Goal: Task Accomplishment & Management: Use online tool/utility

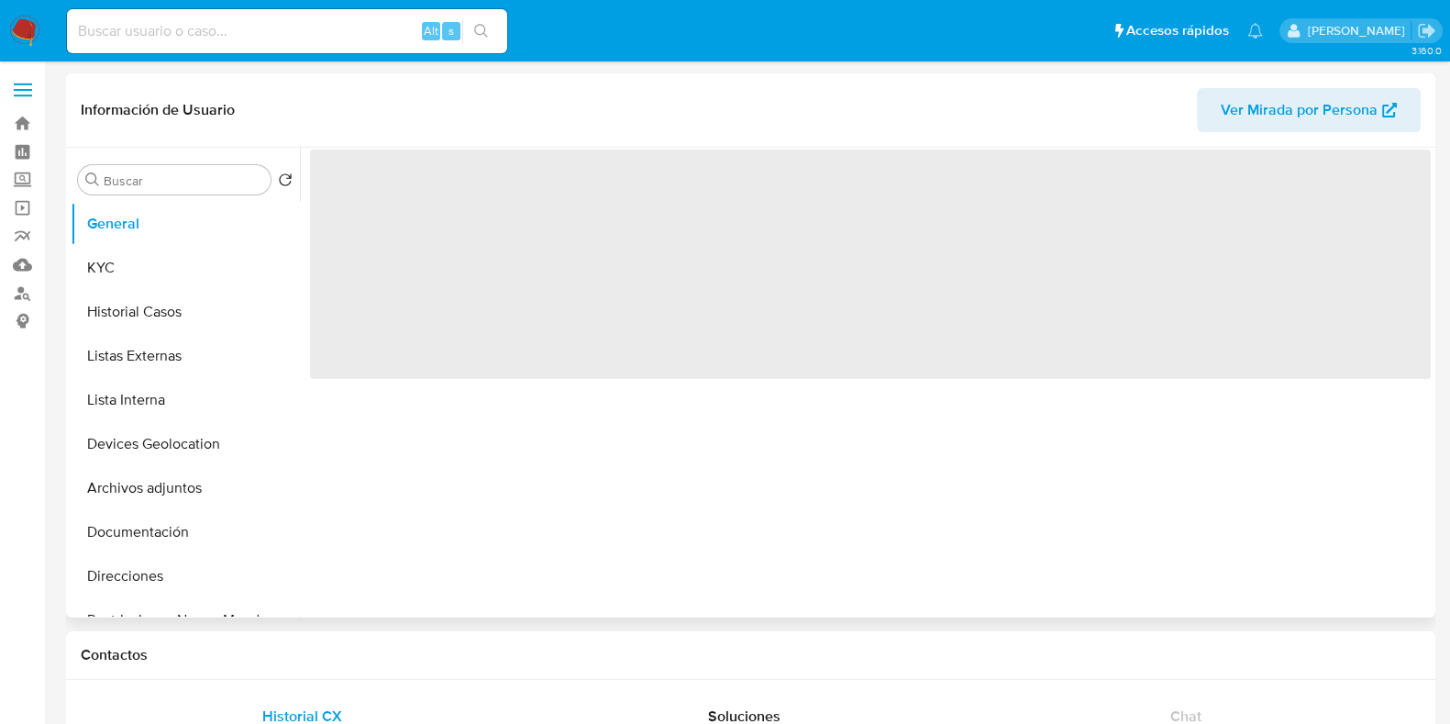
select select "10"
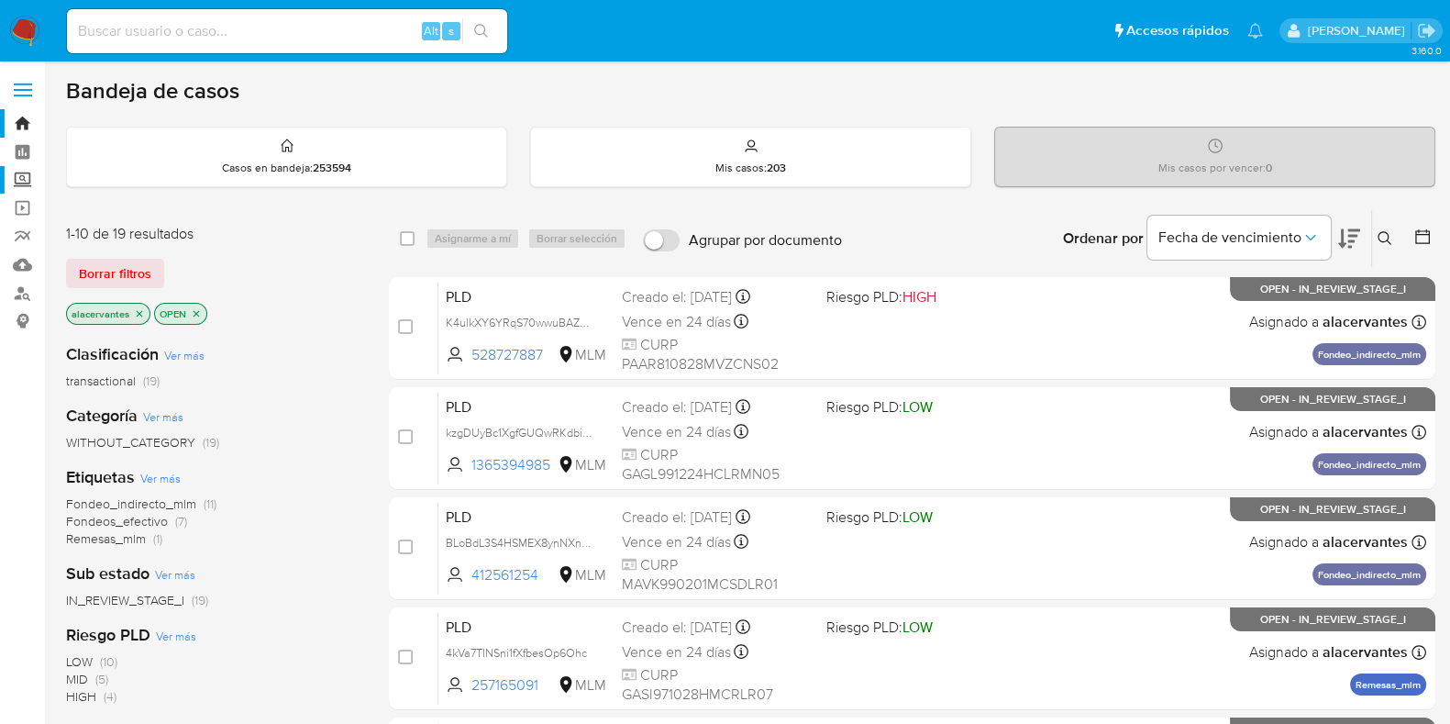
click at [21, 184] on label "Screening" at bounding box center [109, 180] width 218 height 28
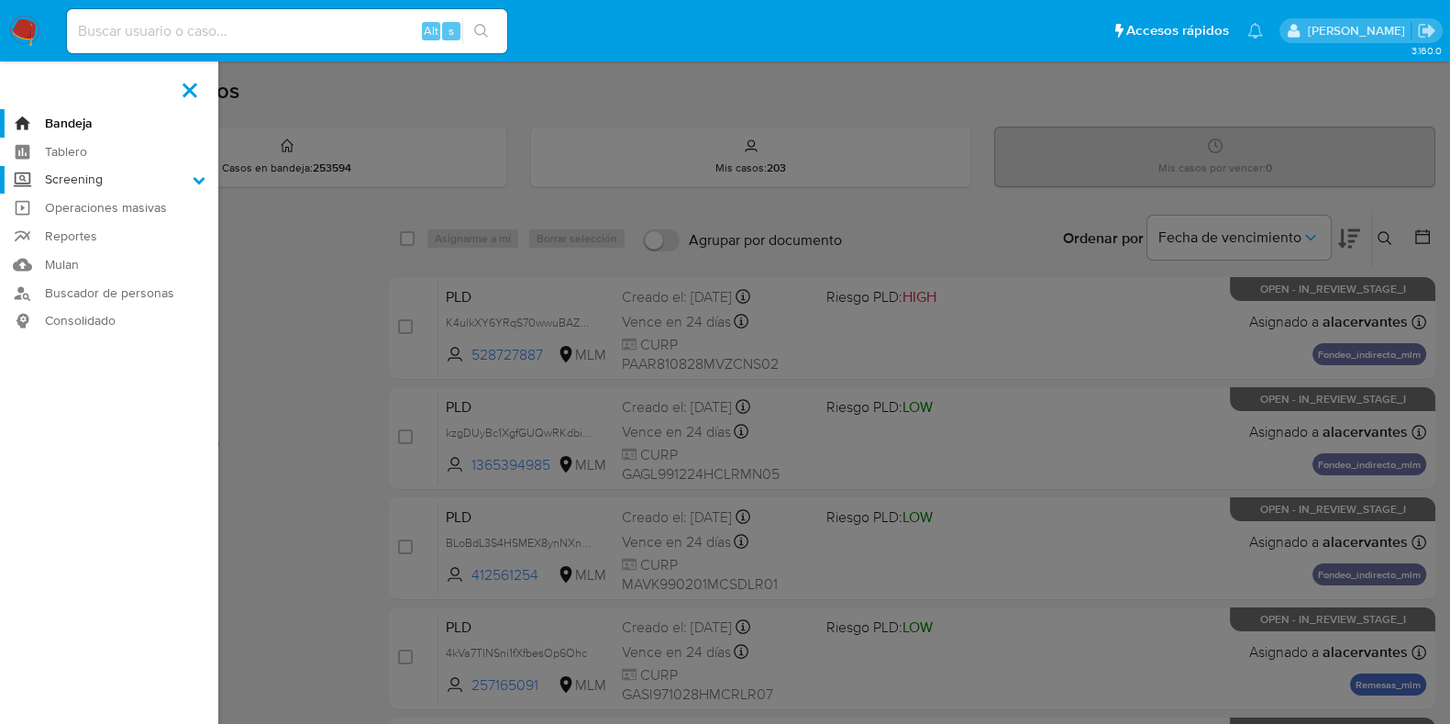
click at [0, 0] on input "Screening" at bounding box center [0, 0] width 0 height 0
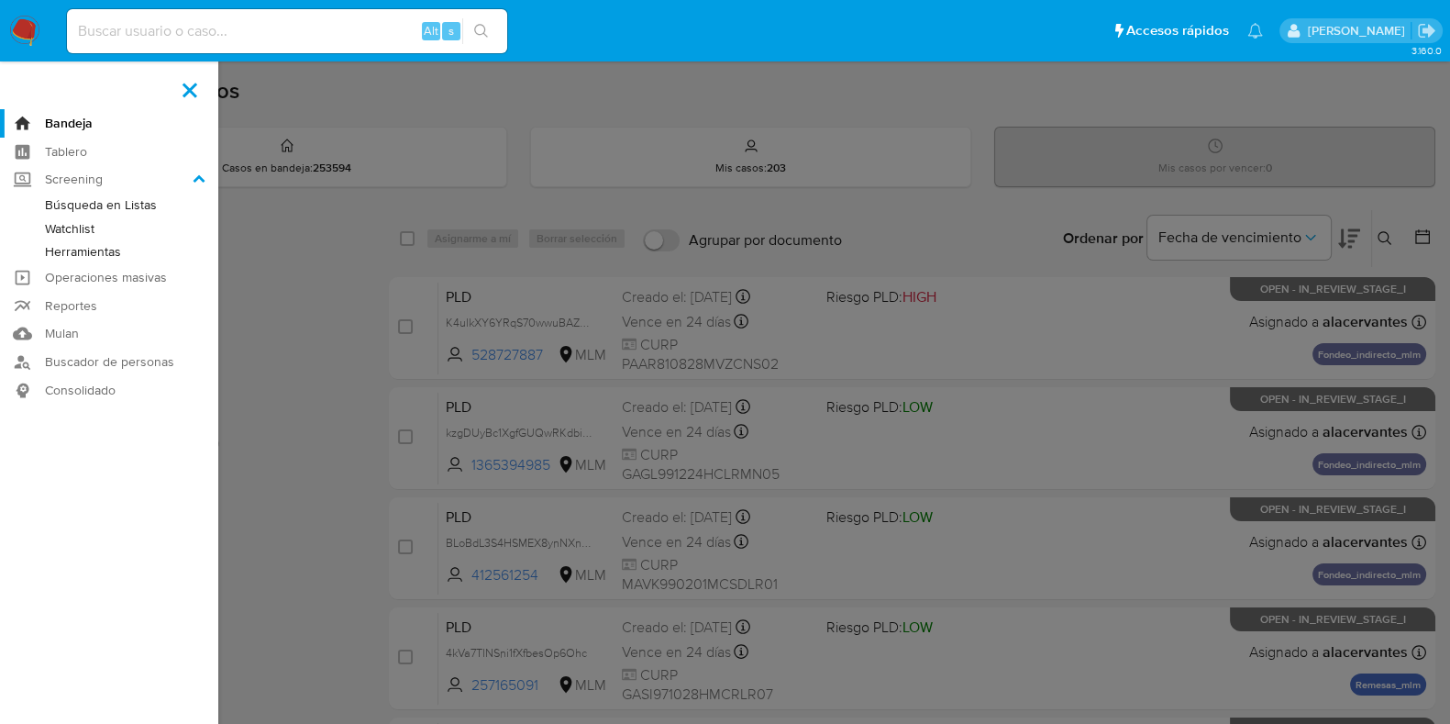
click at [119, 257] on link "Herramientas" at bounding box center [109, 251] width 218 height 23
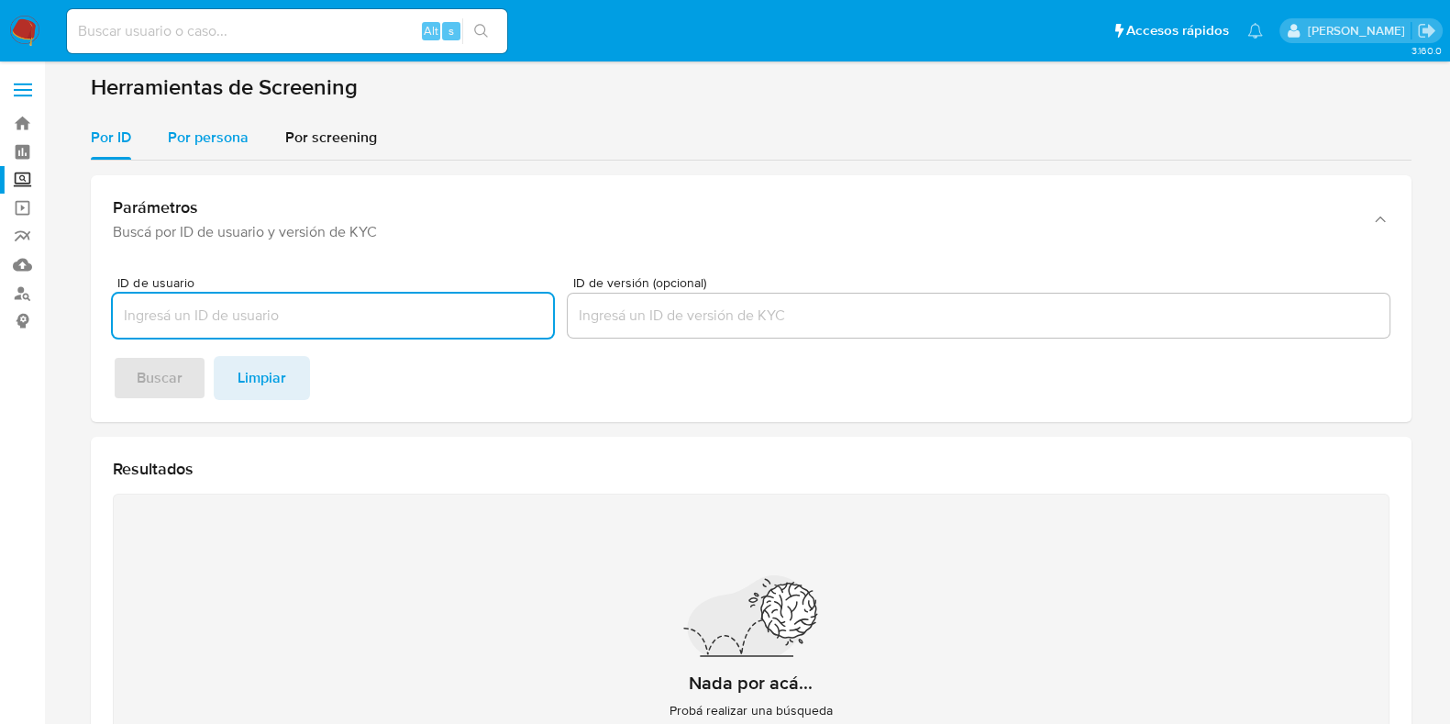
click at [179, 127] on span "Por persona" at bounding box center [208, 137] width 81 height 21
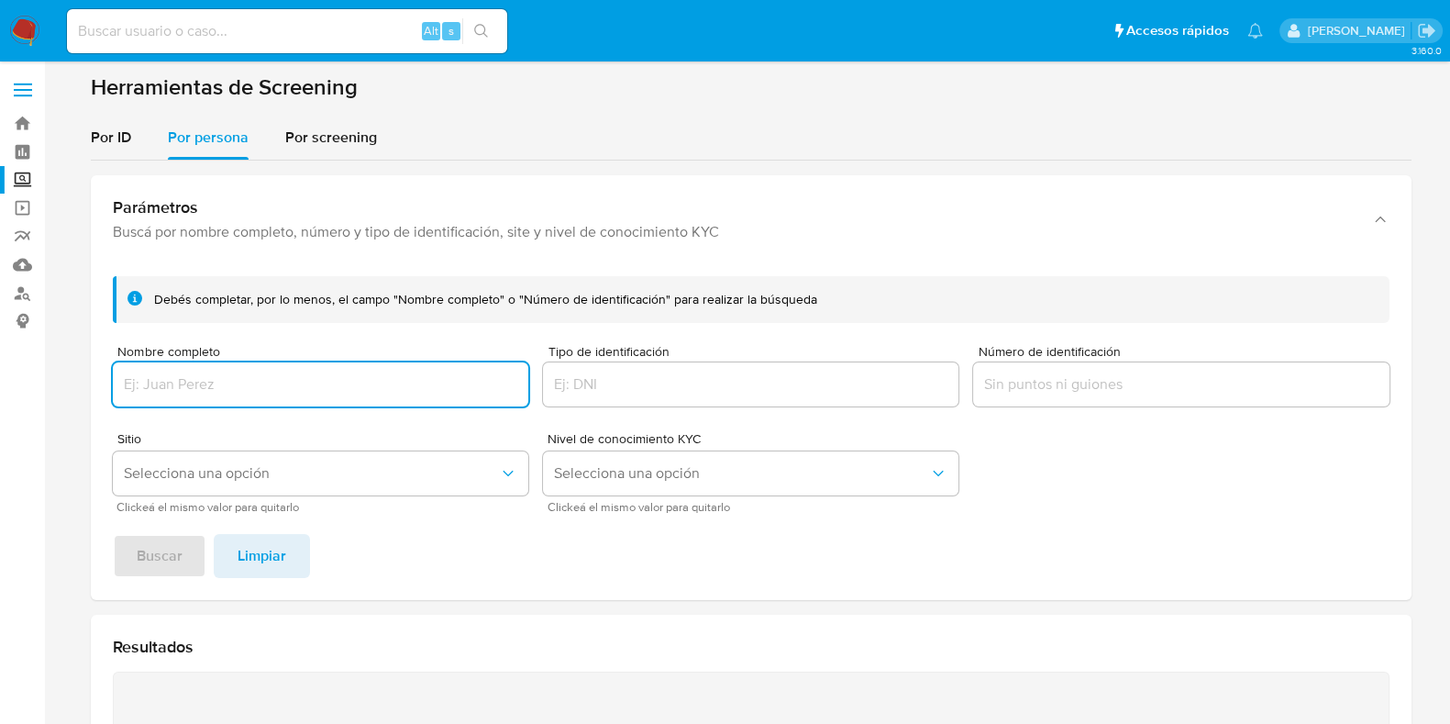
click at [298, 388] on input "Nombre completo" at bounding box center [320, 384] width 415 height 24
type input "MALENE ESQUIVEL SANCHEZ"
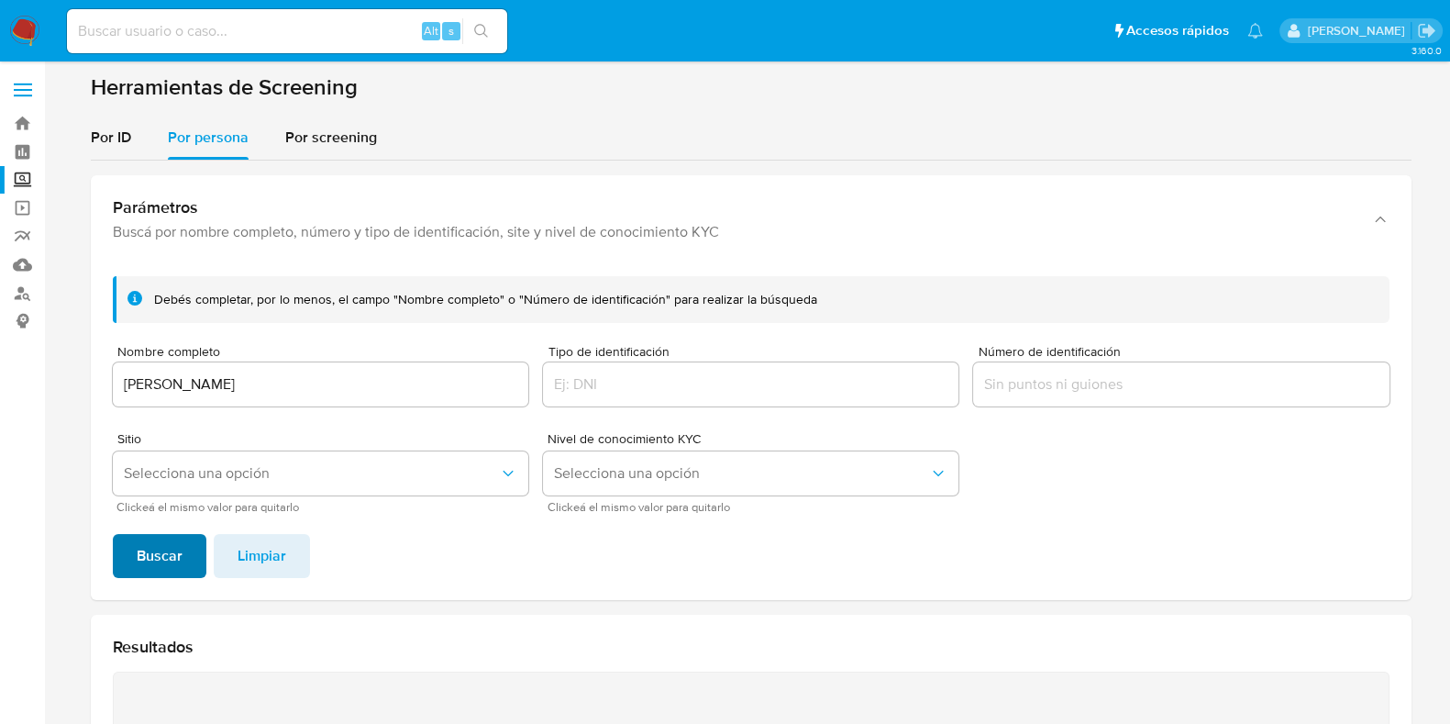
click at [184, 562] on button "Buscar" at bounding box center [160, 556] width 94 height 44
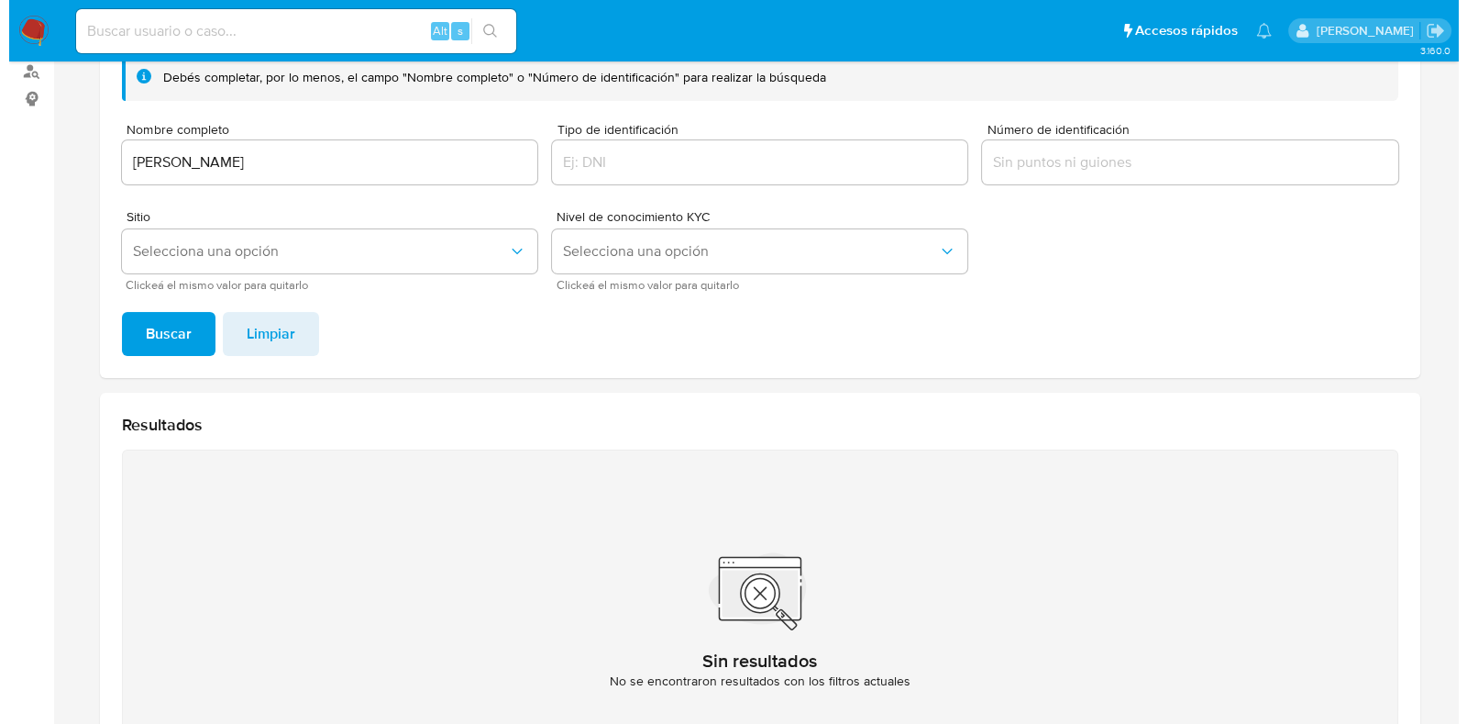
scroll to position [215, 0]
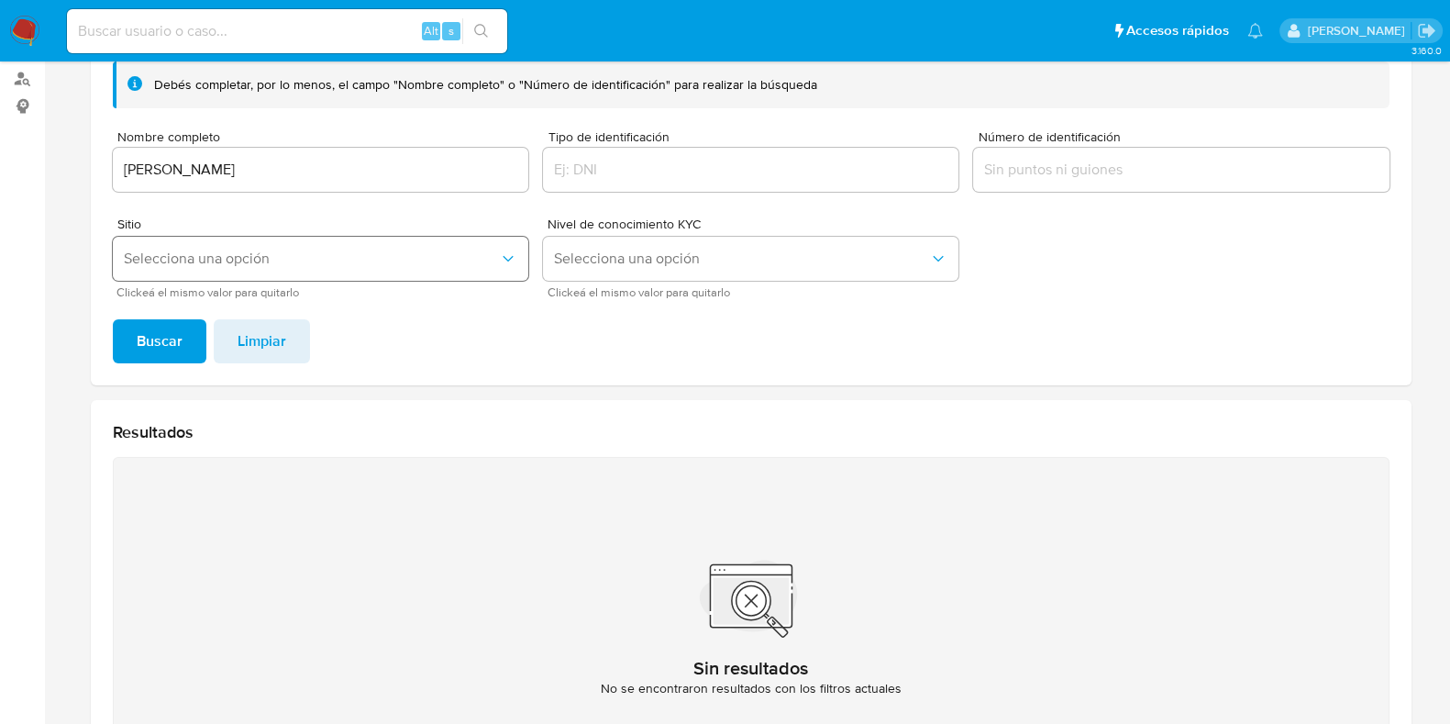
click at [444, 280] on button "Selecciona una opción" at bounding box center [320, 259] width 415 height 44
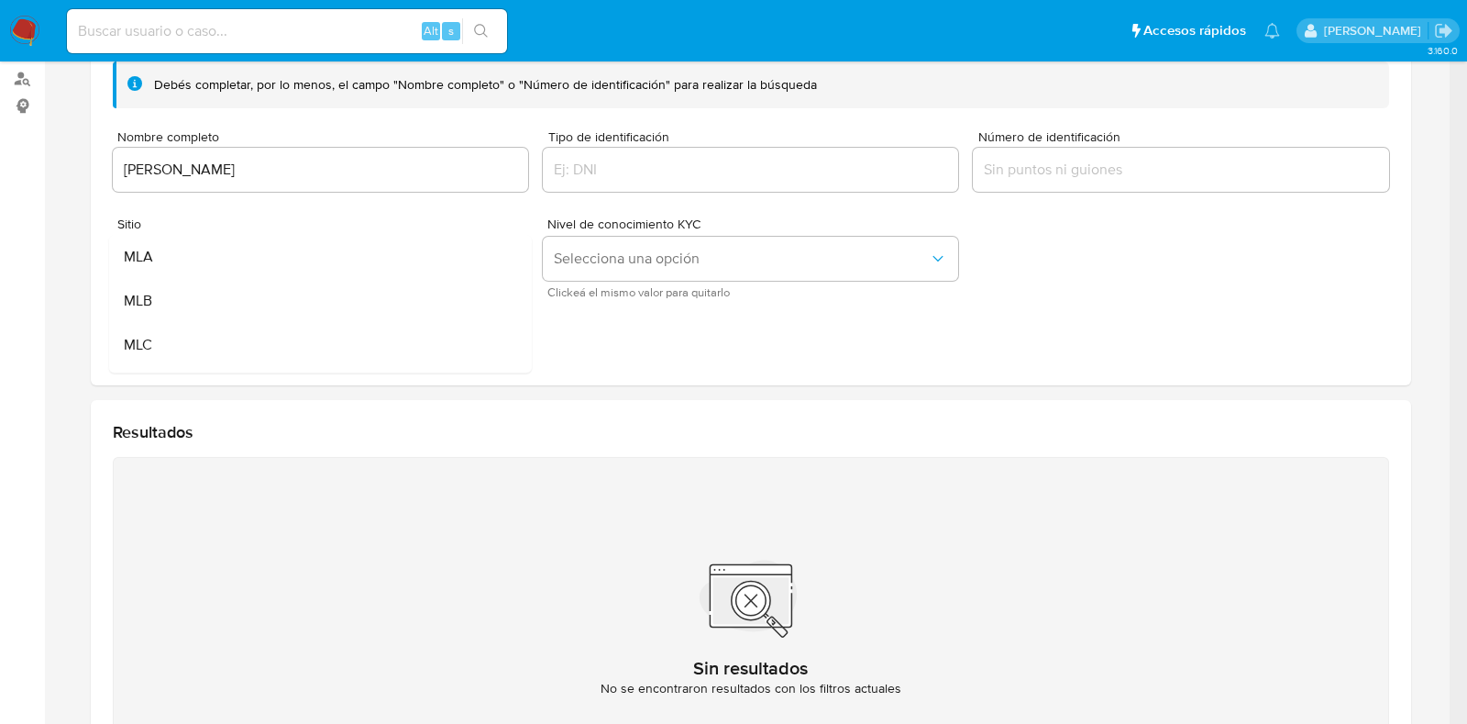
click at [531, 367] on div "MLA MLB MLC MLM MCO MLU" at bounding box center [319, 304] width 423 height 138
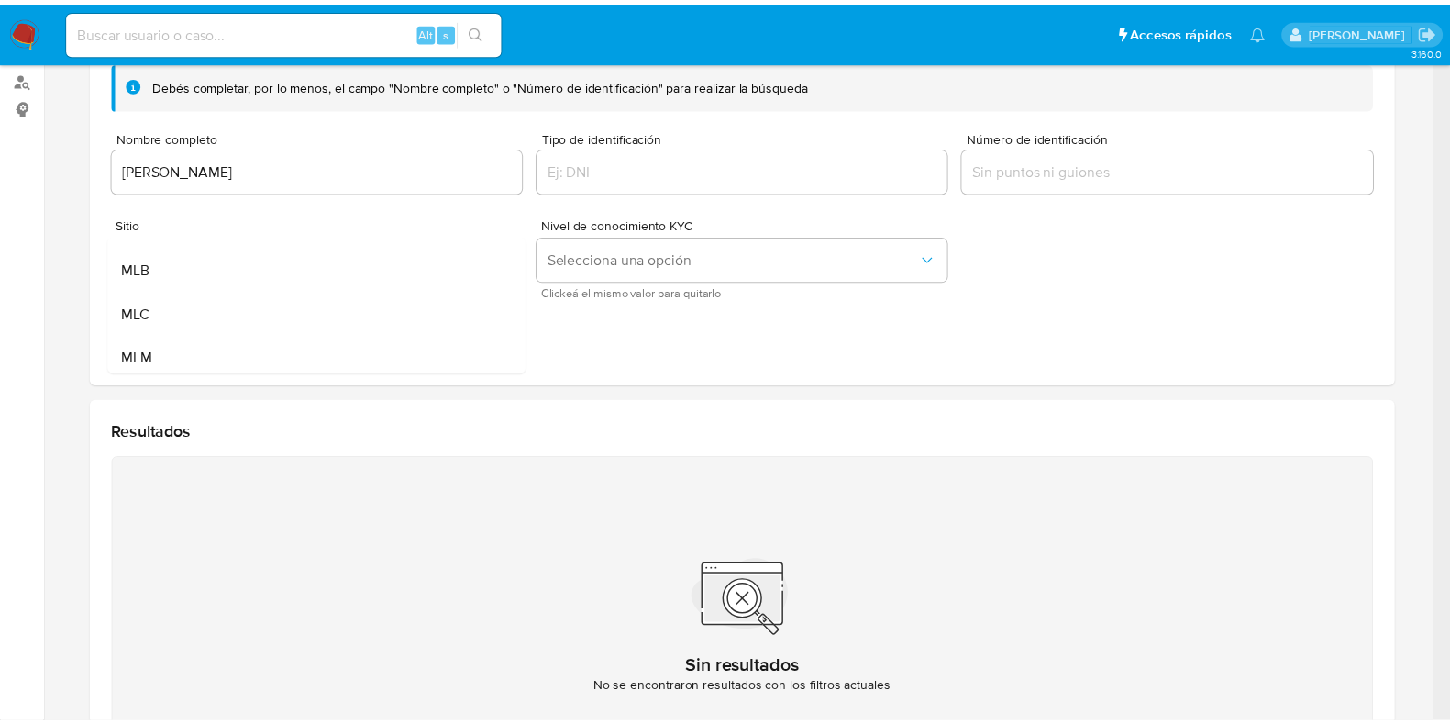
scroll to position [45, 0]
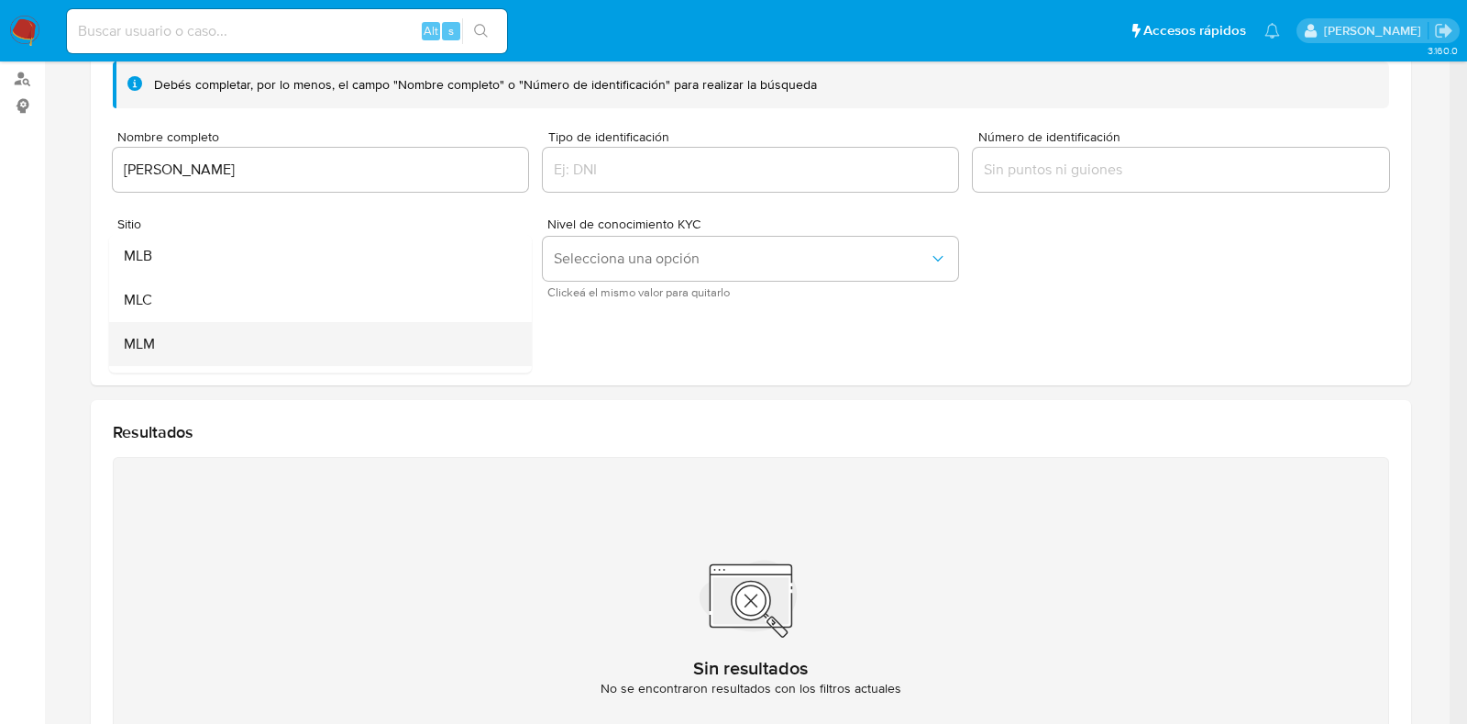
click at [331, 346] on div "MLM" at bounding box center [314, 344] width 382 height 44
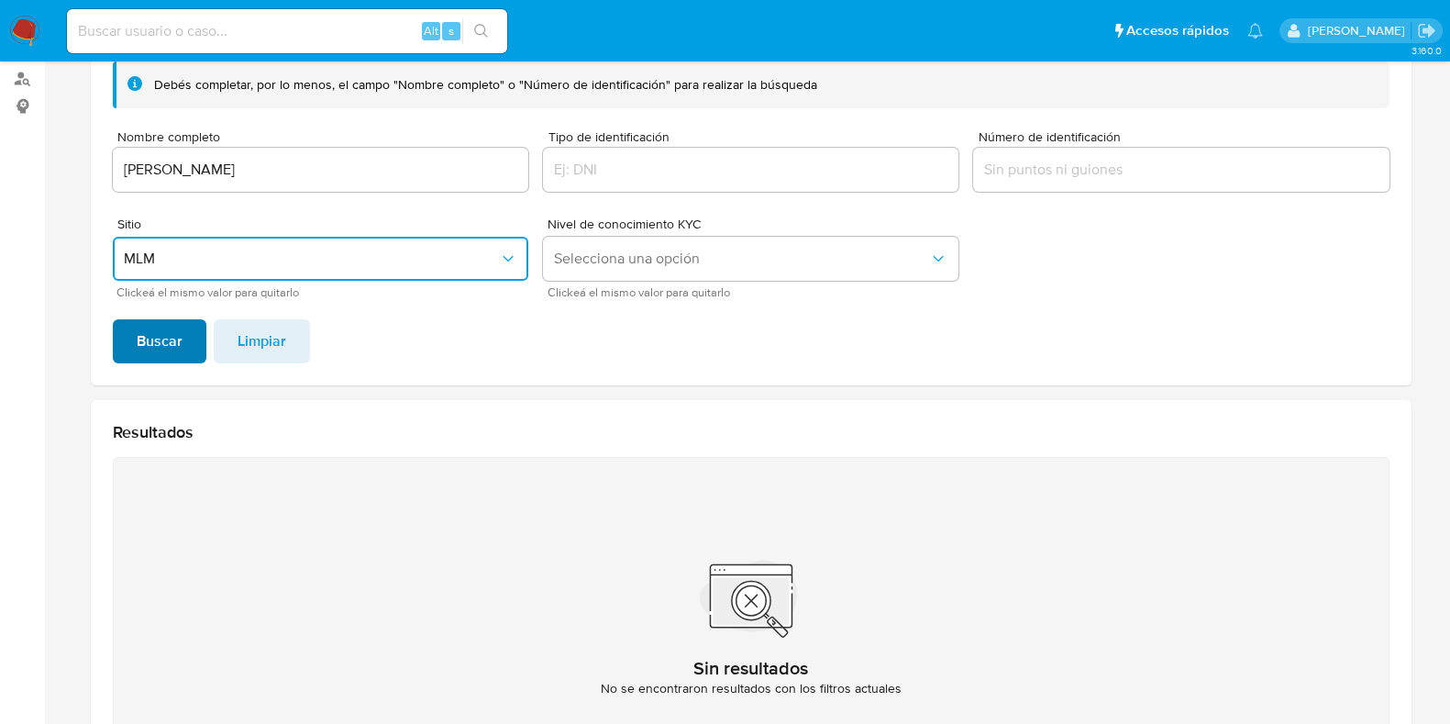
click at [152, 341] on span "Buscar" at bounding box center [160, 341] width 46 height 40
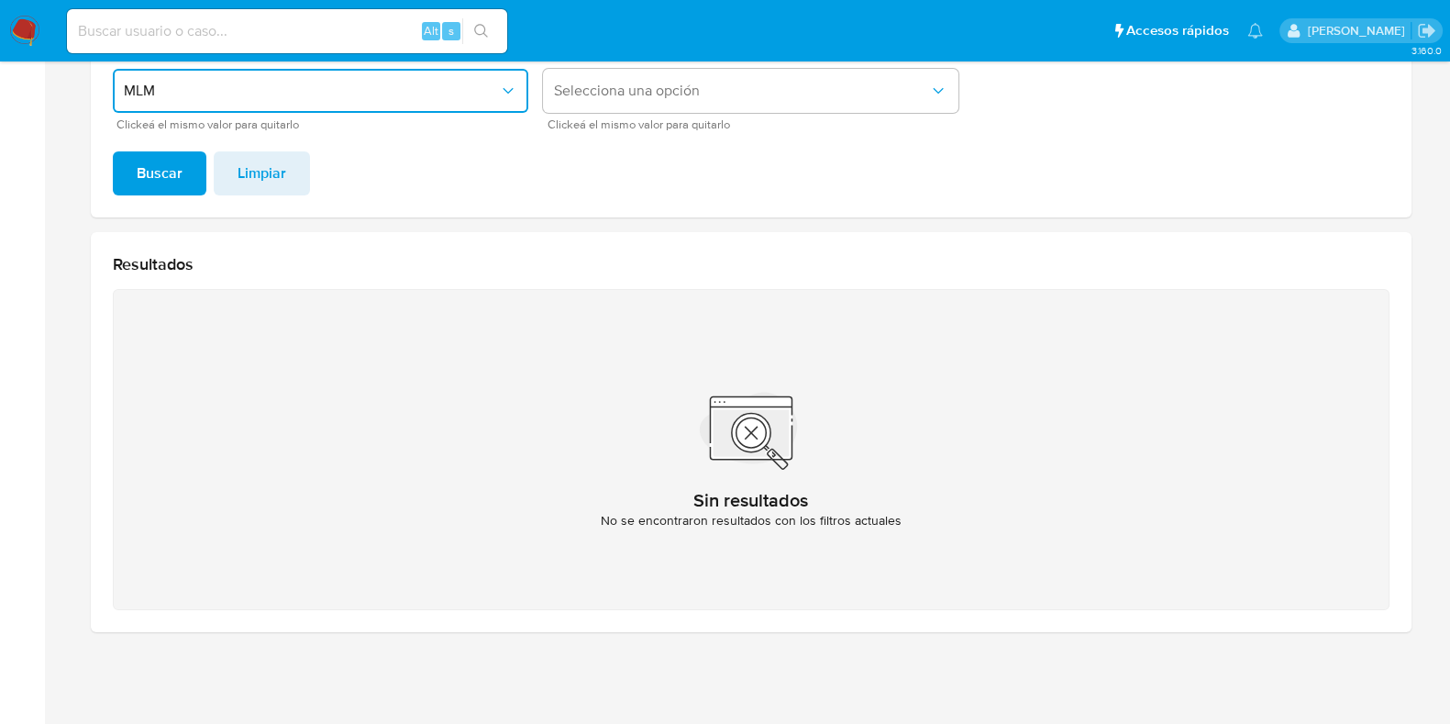
scroll to position [186, 0]
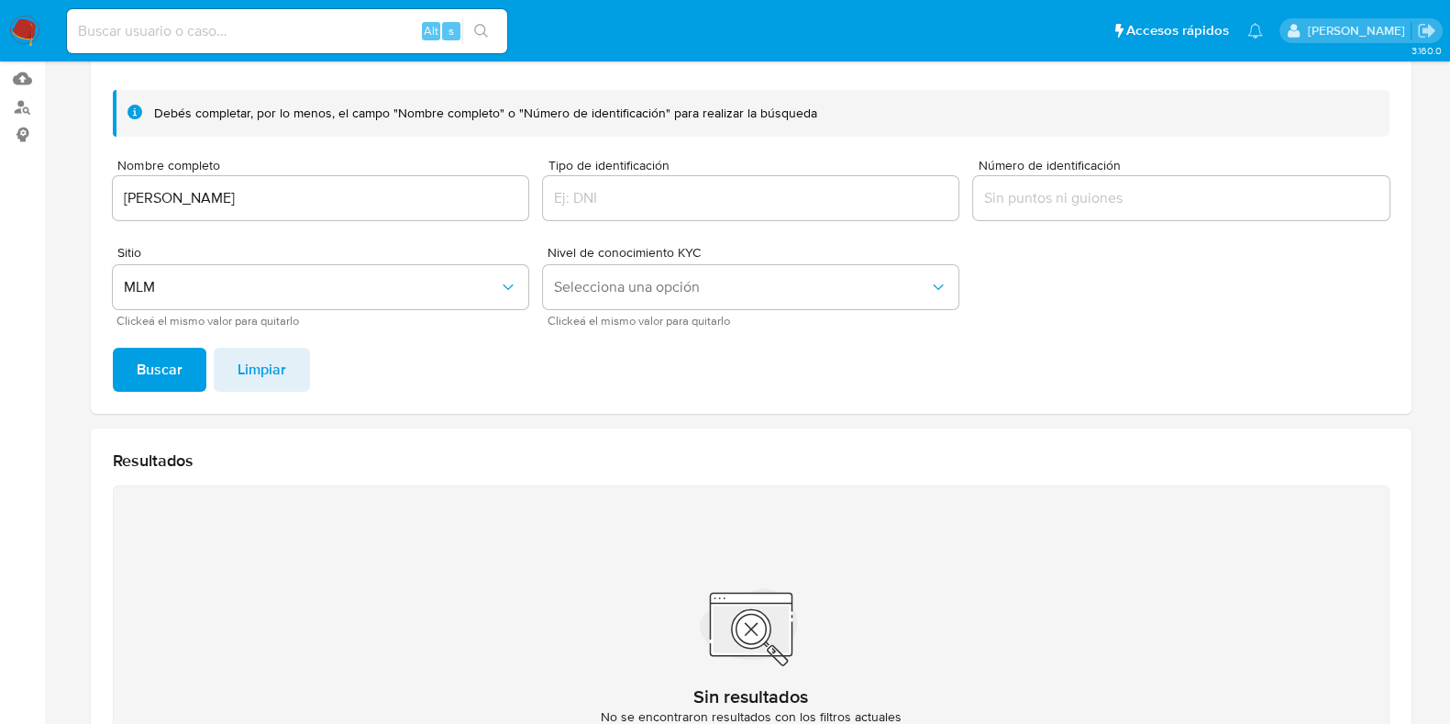
click at [281, 37] on input at bounding box center [287, 31] width 440 height 24
paste input "1947116183"
type input "1947116183"
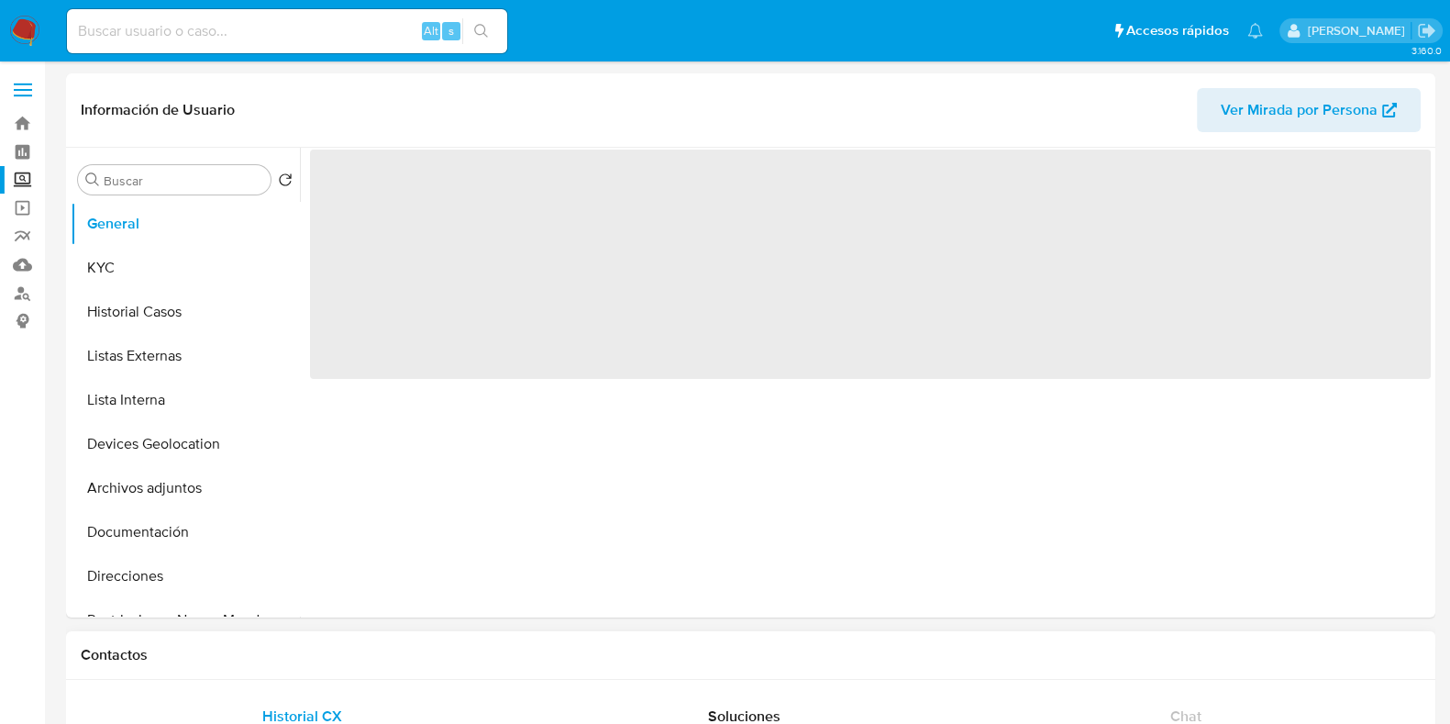
select select "10"
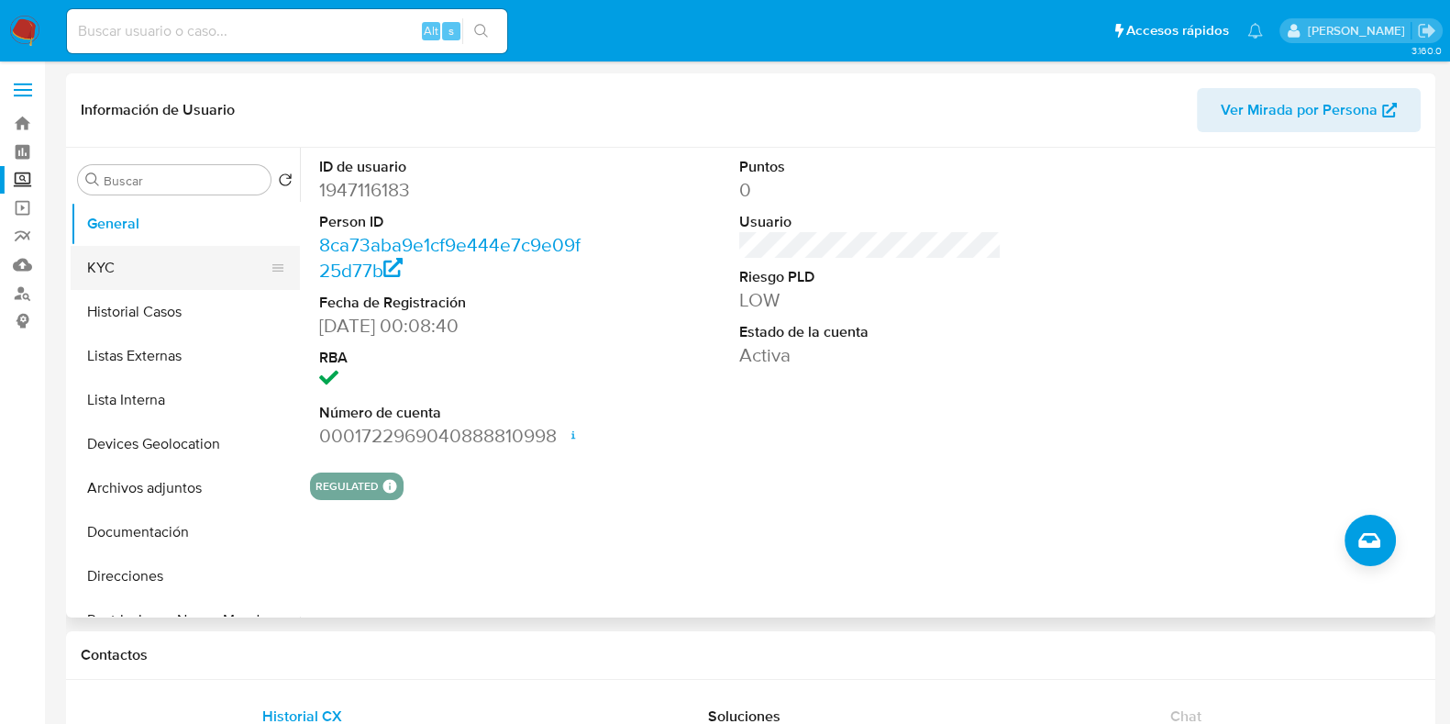
click at [237, 268] on button "KYC" at bounding box center [178, 268] width 215 height 44
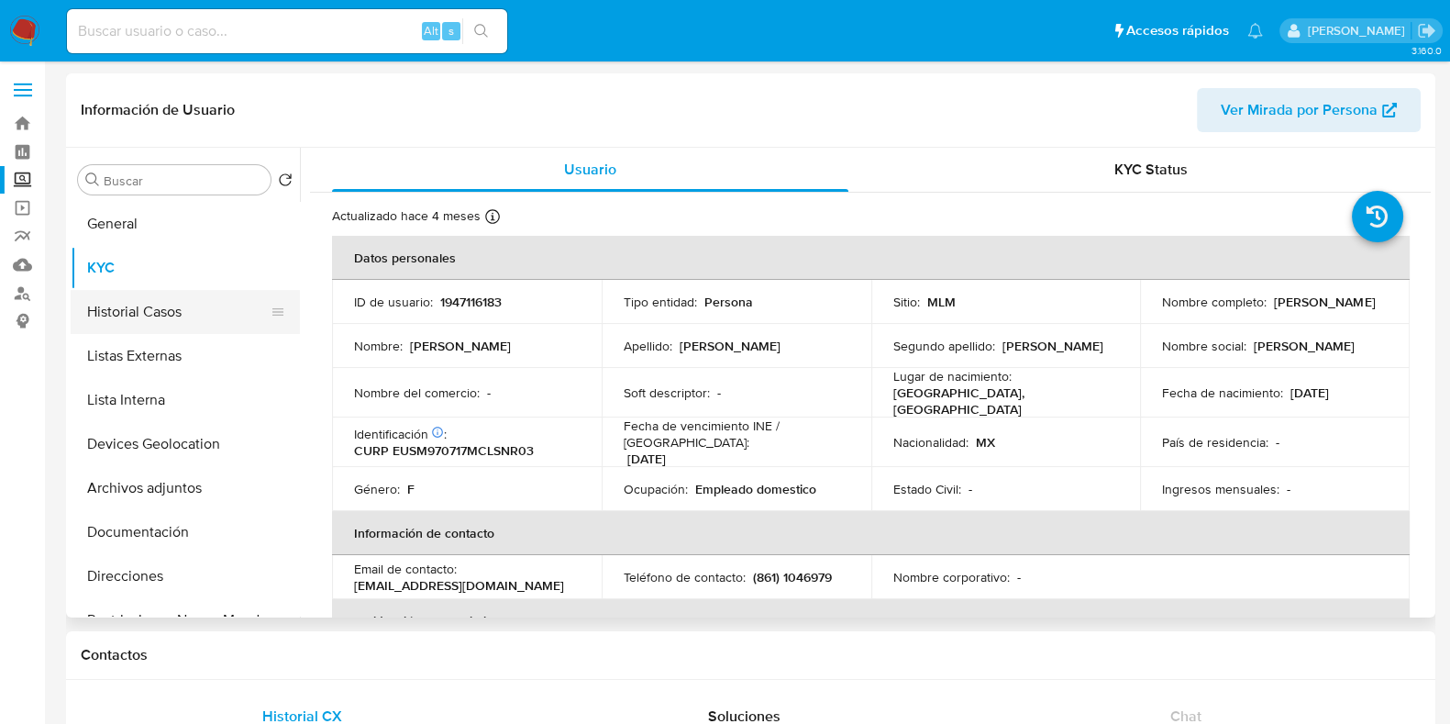
click at [150, 314] on button "Historial Casos" at bounding box center [178, 312] width 215 height 44
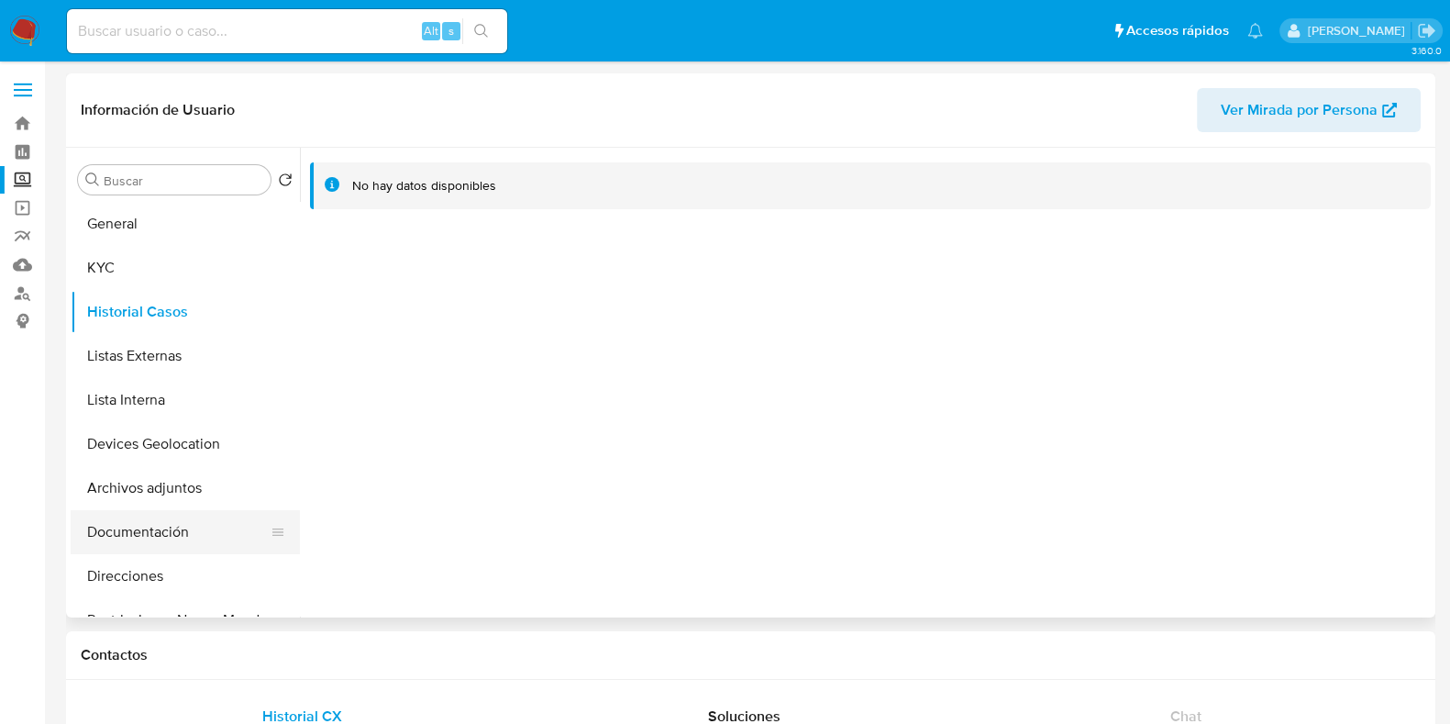
click at [142, 525] on button "Documentación" at bounding box center [178, 532] width 215 height 44
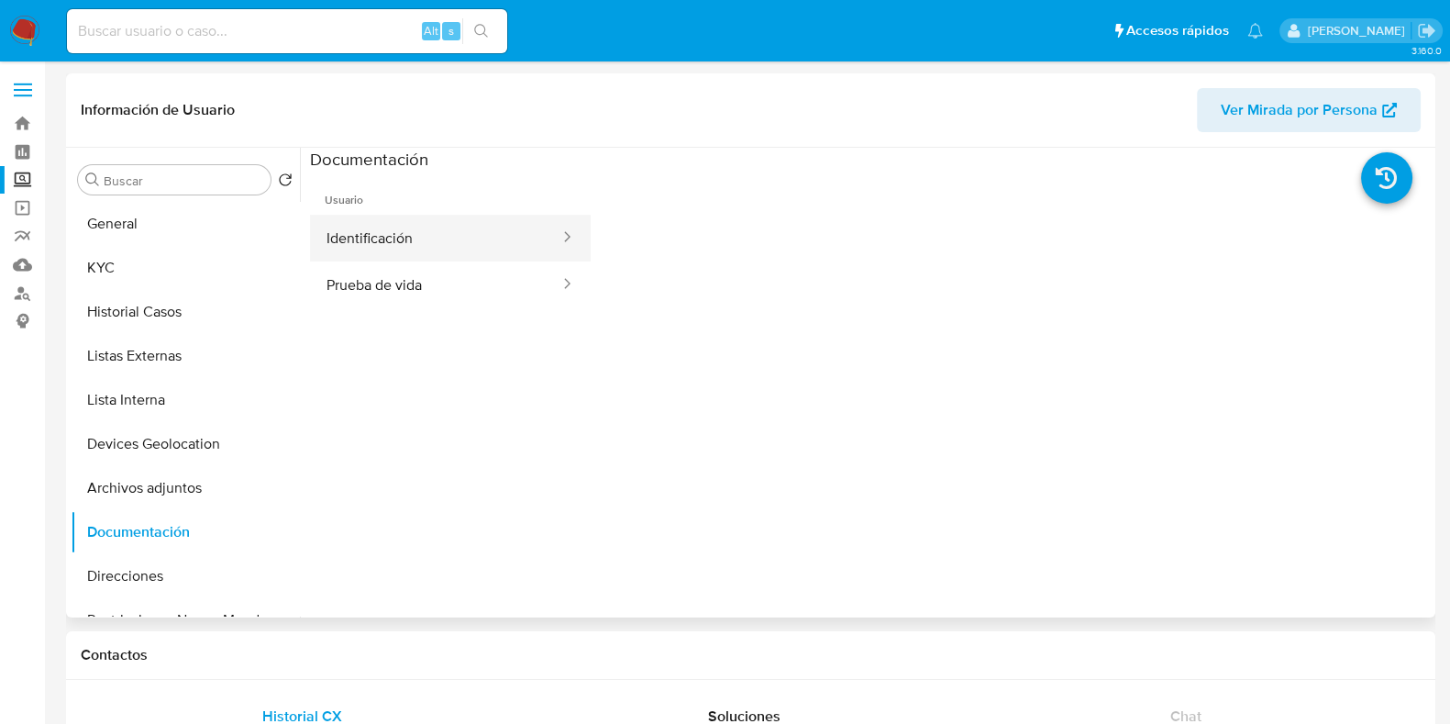
click at [426, 248] on button "Identificación" at bounding box center [435, 238] width 251 height 47
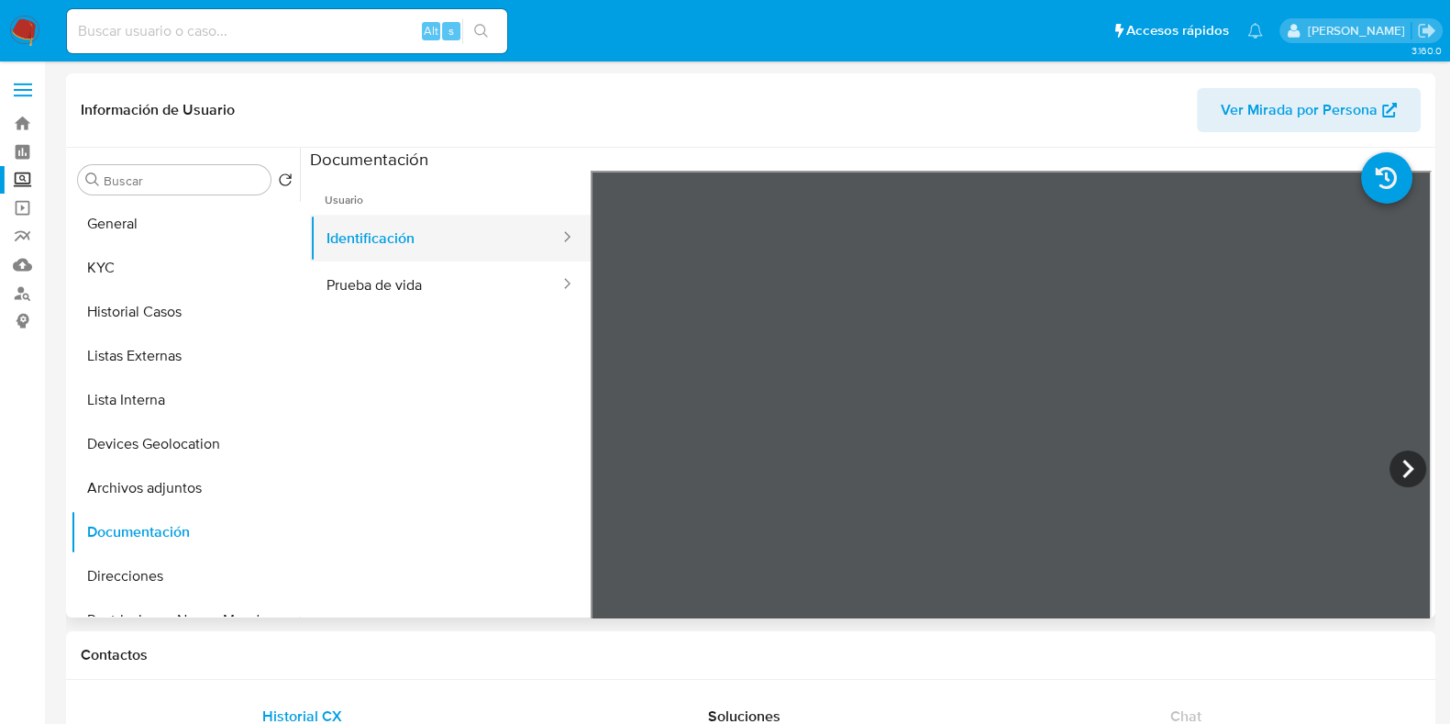
click at [472, 257] on button "Identificación" at bounding box center [435, 238] width 251 height 47
click at [450, 284] on button "Prueba de vida" at bounding box center [435, 284] width 251 height 47
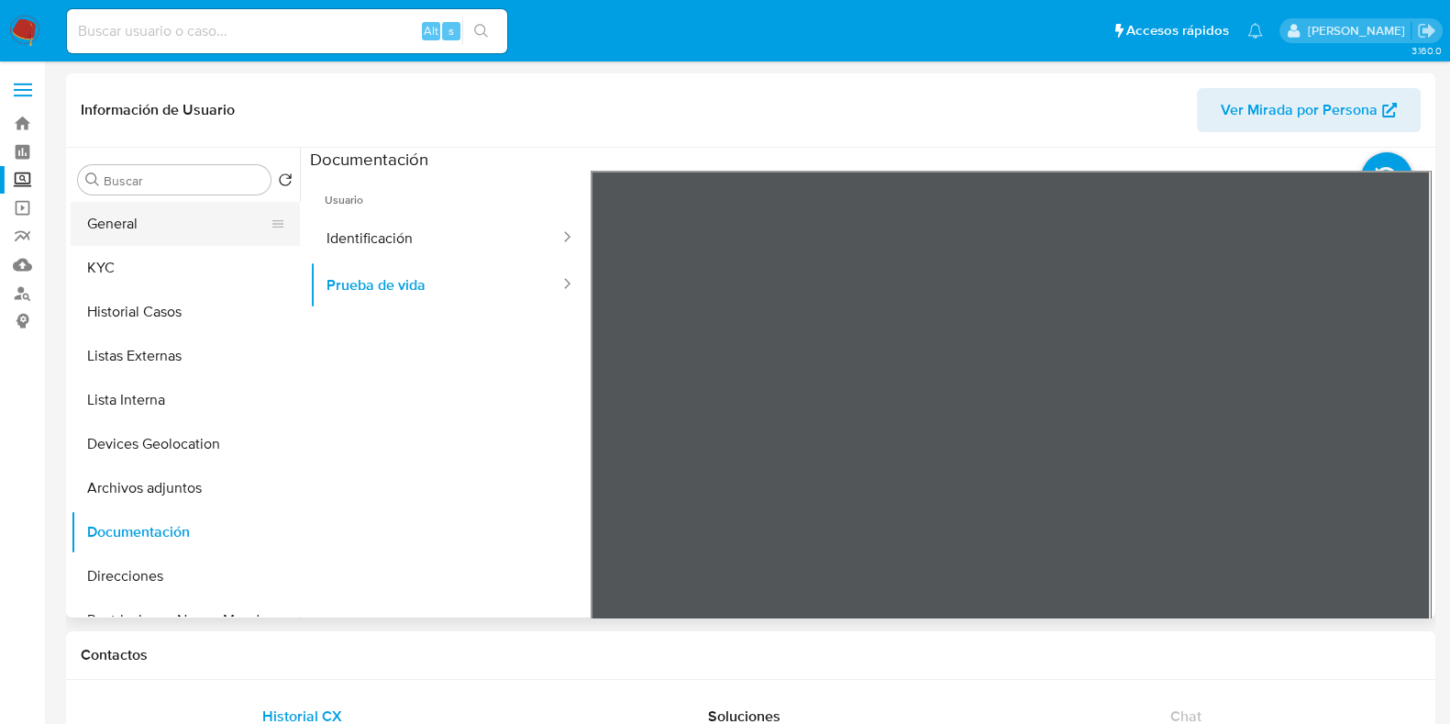
click at [161, 204] on button "General" at bounding box center [178, 224] width 215 height 44
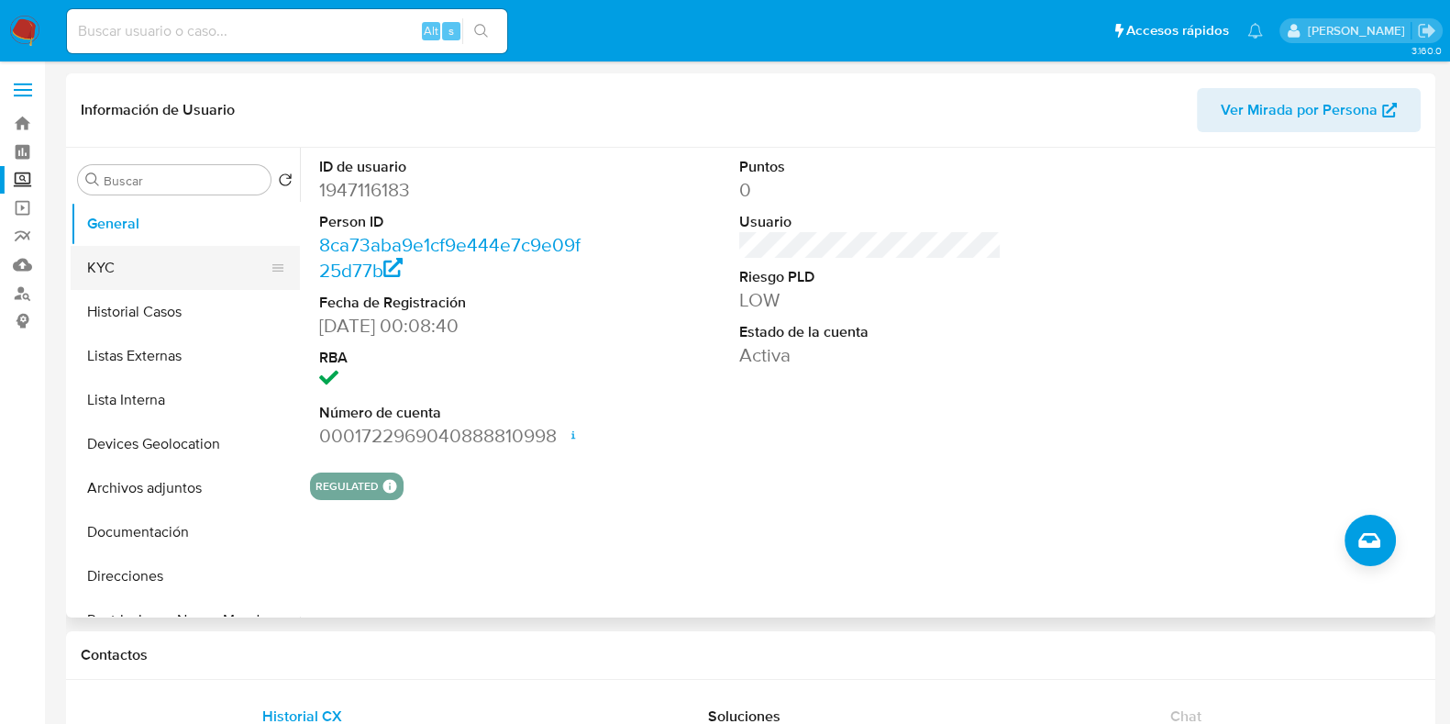
click at [144, 264] on button "KYC" at bounding box center [178, 268] width 215 height 44
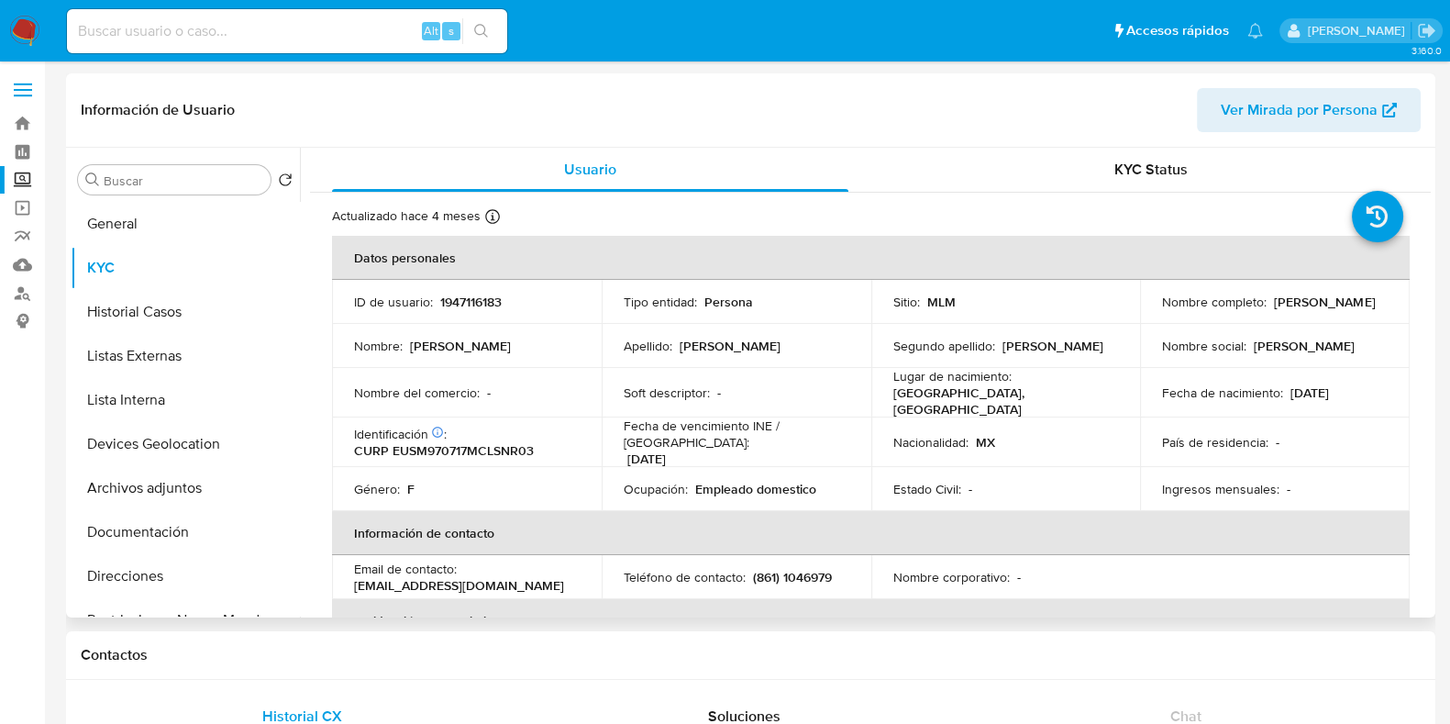
click at [460, 293] on p "1947116183" at bounding box center [470, 301] width 61 height 17
copy p "1947116183"
